Goal: Information Seeking & Learning: Learn about a topic

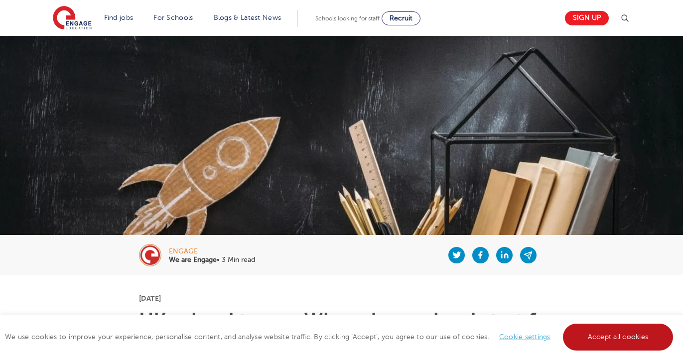
click at [653, 342] on link "Accept all cookies" at bounding box center [618, 337] width 111 height 27
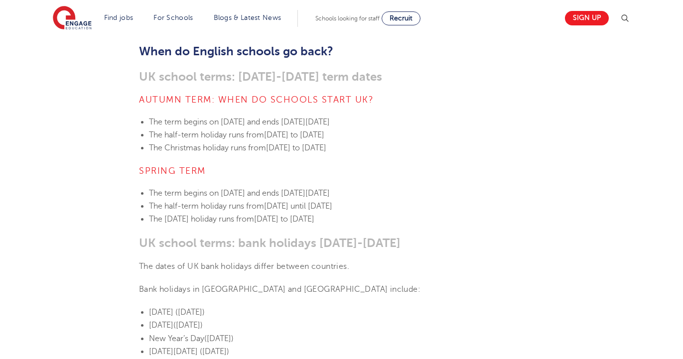
scroll to position [396, 0]
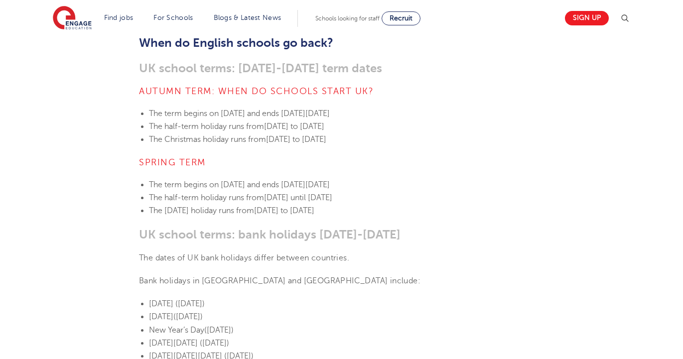
drag, startPoint x: 136, startPoint y: 115, endPoint x: 487, endPoint y: 281, distance: 388.2
click at [476, 275] on p "Bank holidays in [GEOGRAPHIC_DATA] and [GEOGRAPHIC_DATA] include:" at bounding box center [341, 281] width 405 height 13
drag, startPoint x: 457, startPoint y: 253, endPoint x: 428, endPoint y: 265, distance: 31.5
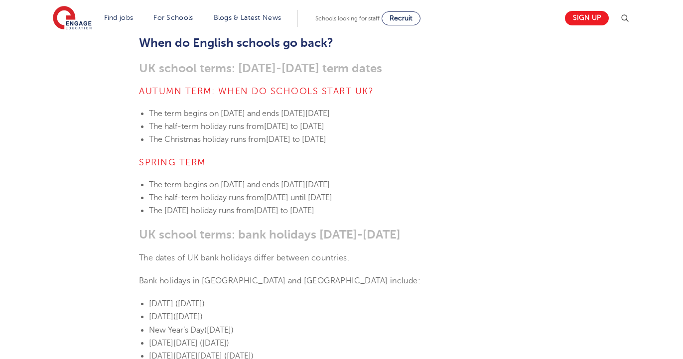
drag, startPoint x: 425, startPoint y: 264, endPoint x: 416, endPoint y: 257, distance: 11.8
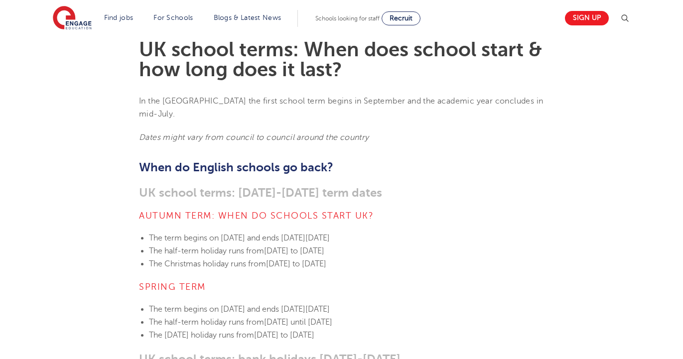
scroll to position [390, 0]
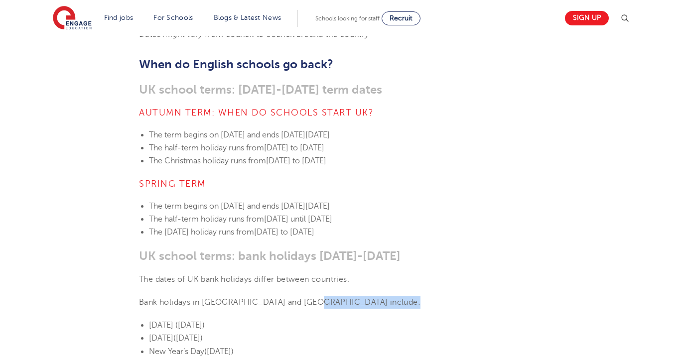
drag, startPoint x: 131, startPoint y: 78, endPoint x: 501, endPoint y: 365, distance: 467.9
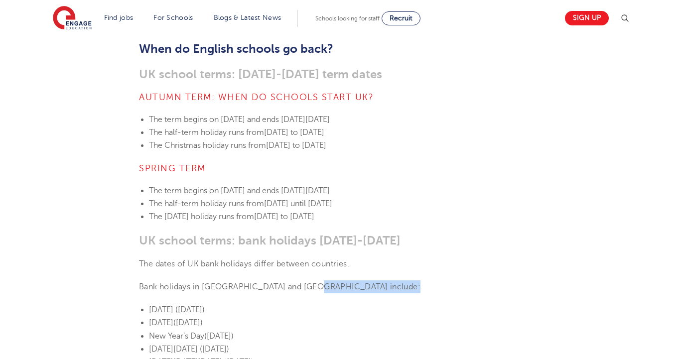
click at [460, 258] on p "The dates of UK bank holidays differ between countries." at bounding box center [341, 264] width 405 height 13
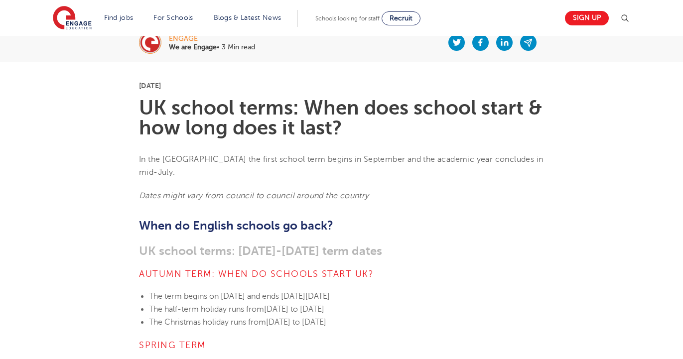
scroll to position [0, 0]
